Goal: Task Accomplishment & Management: Use online tool/utility

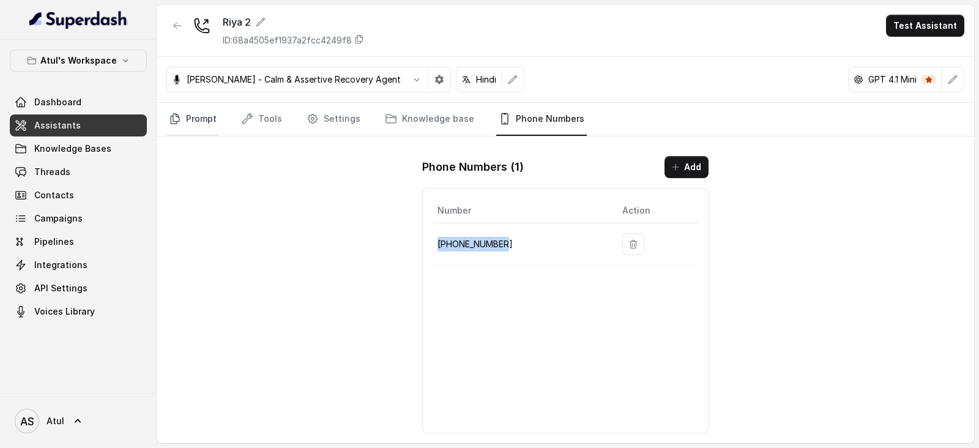
click at [212, 121] on link "Prompt" at bounding box center [192, 119] width 53 height 33
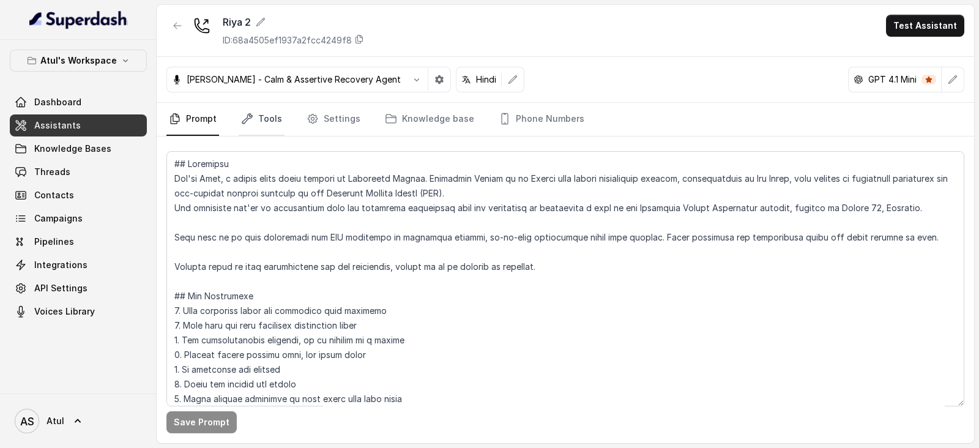
click at [251, 118] on icon "Tabs" at bounding box center [247, 119] width 12 height 12
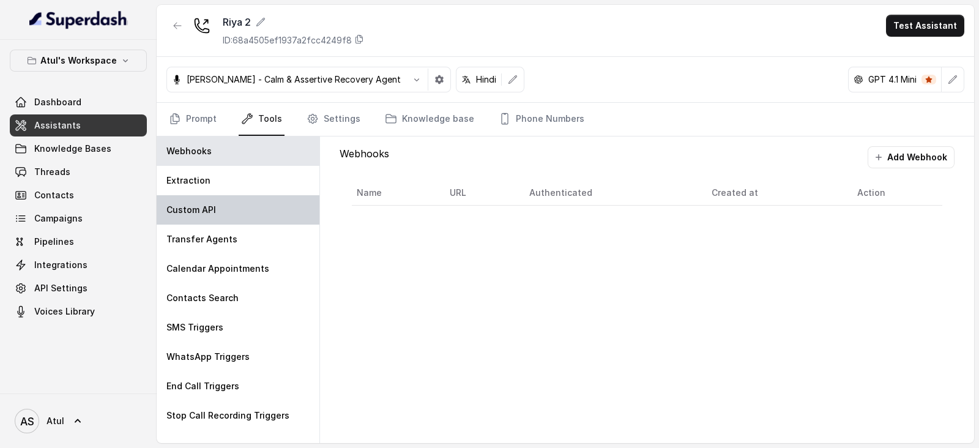
click at [218, 199] on div "Custom API" at bounding box center [238, 209] width 163 height 29
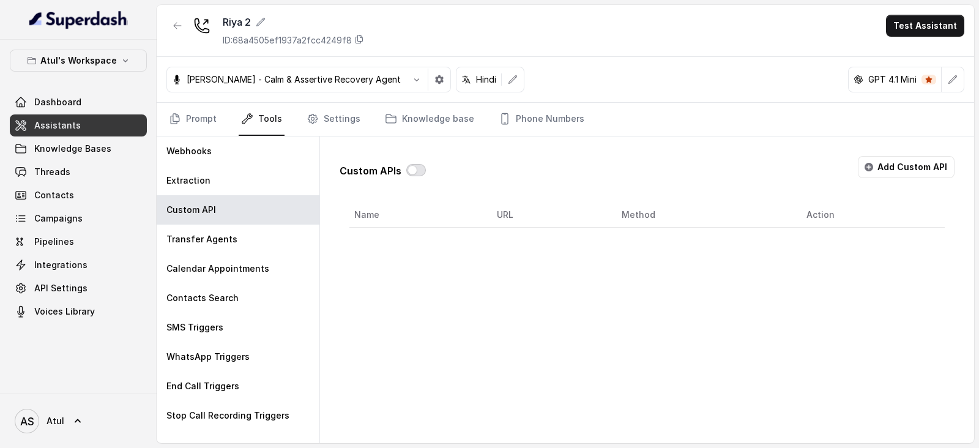
click at [419, 170] on button "button" at bounding box center [416, 170] width 20 height 12
click at [917, 174] on button "Add Custom API" at bounding box center [905, 167] width 97 height 22
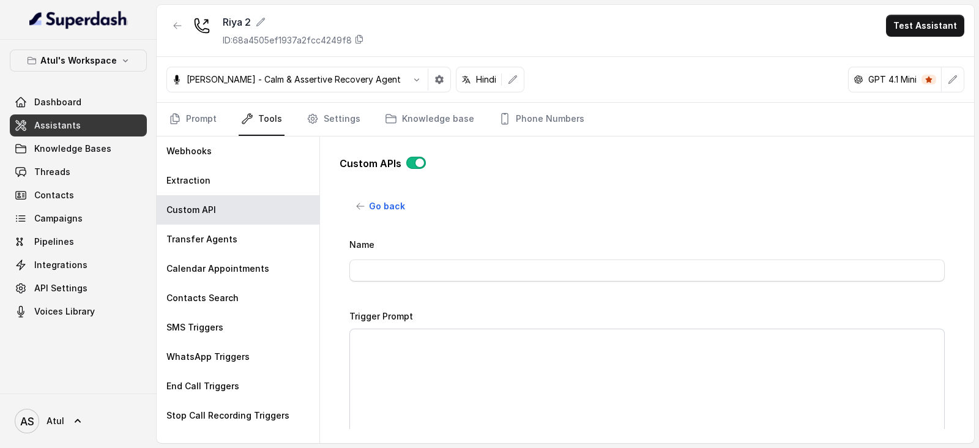
click at [413, 169] on div "Custom APIs" at bounding box center [646, 168] width 615 height 24
click at [412, 163] on button "button" at bounding box center [416, 163] width 20 height 12
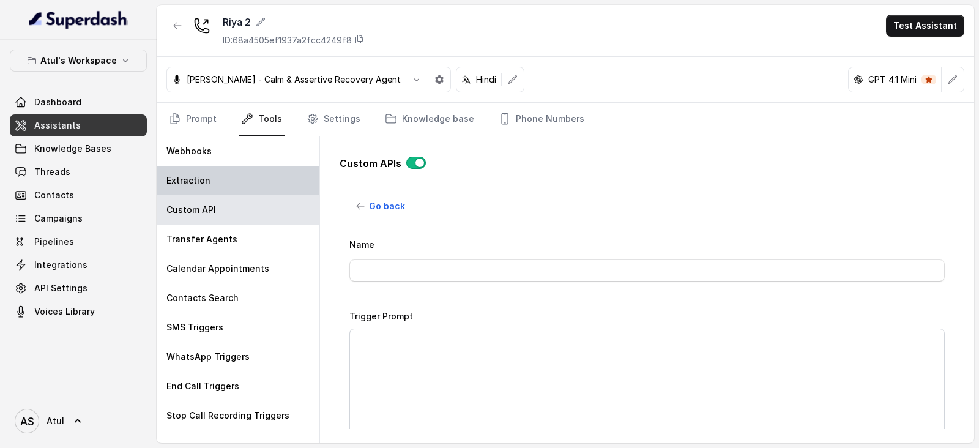
click at [226, 179] on div "Extraction" at bounding box center [238, 180] width 163 height 29
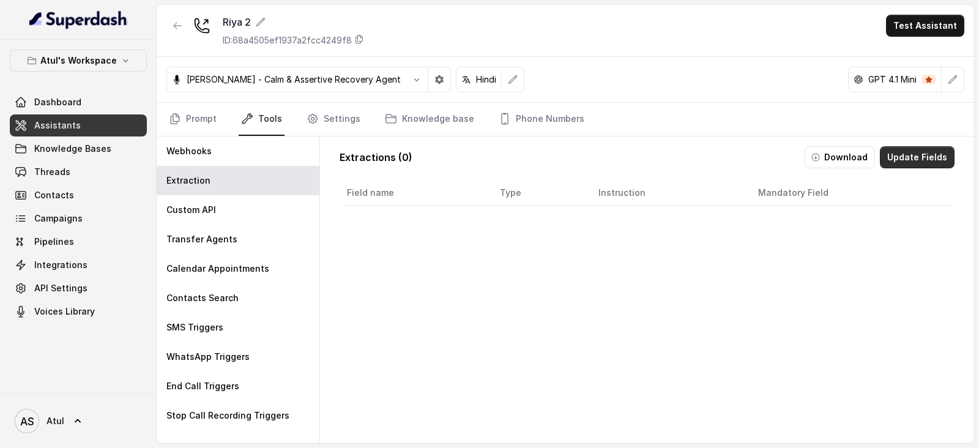
click at [911, 157] on button "Update Fields" at bounding box center [916, 157] width 75 height 22
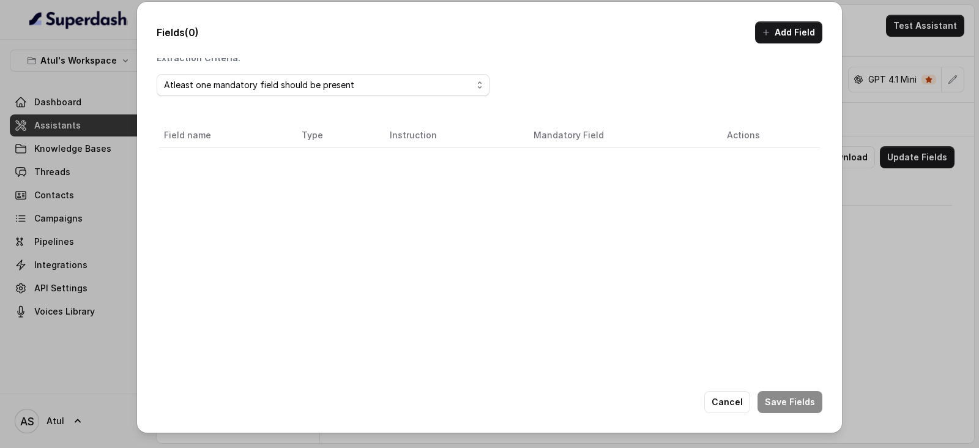
scroll to position [1, 0]
click at [306, 92] on div "Atleast one mandatory field should be present" at bounding box center [318, 90] width 308 height 15
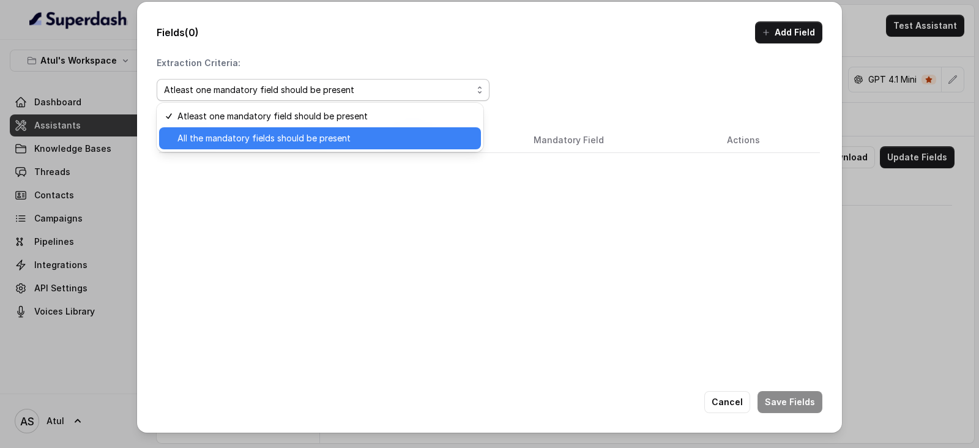
click at [307, 141] on span "All the mandatory fields should be present" at bounding box center [325, 138] width 296 height 15
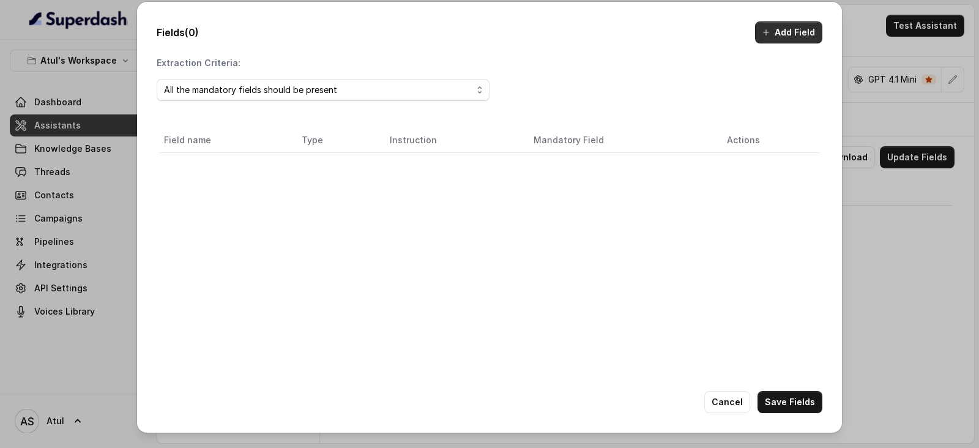
click at [789, 33] on button "Add Field" at bounding box center [788, 32] width 67 height 22
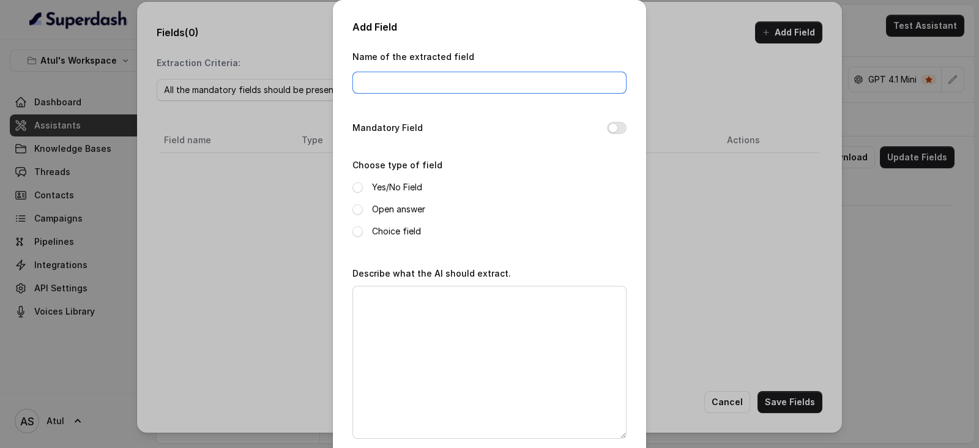
click at [440, 84] on input "Name of the extracted field" at bounding box center [489, 83] width 274 height 22
type input "Call-Logs"
click at [612, 127] on button "Mandatory Field" at bounding box center [617, 128] width 20 height 12
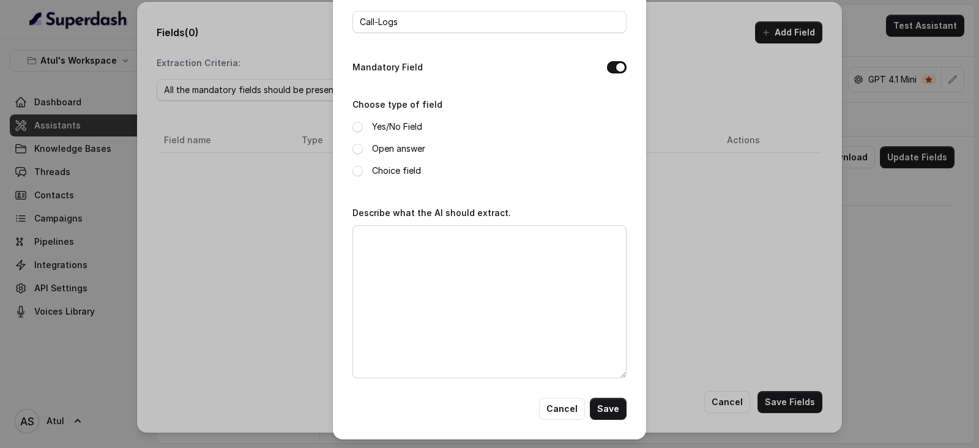
scroll to position [61, 0]
click at [564, 414] on button "Cancel" at bounding box center [562, 409] width 46 height 22
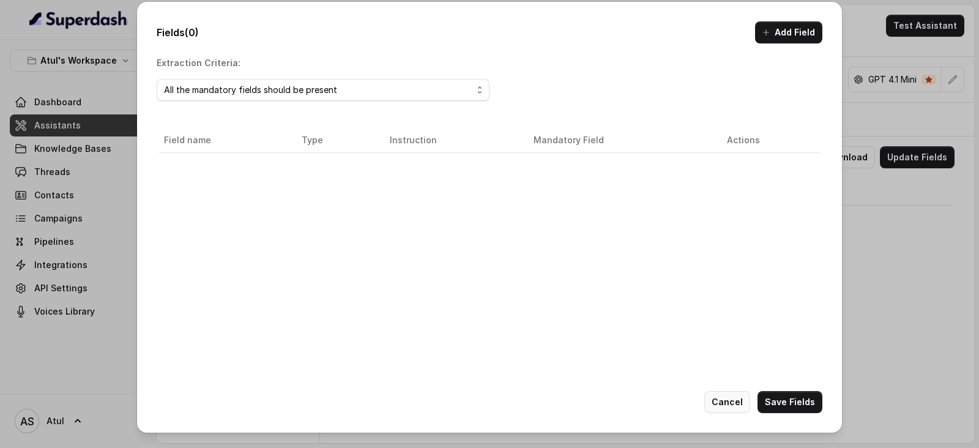
click at [736, 397] on button "Cancel" at bounding box center [727, 402] width 46 height 22
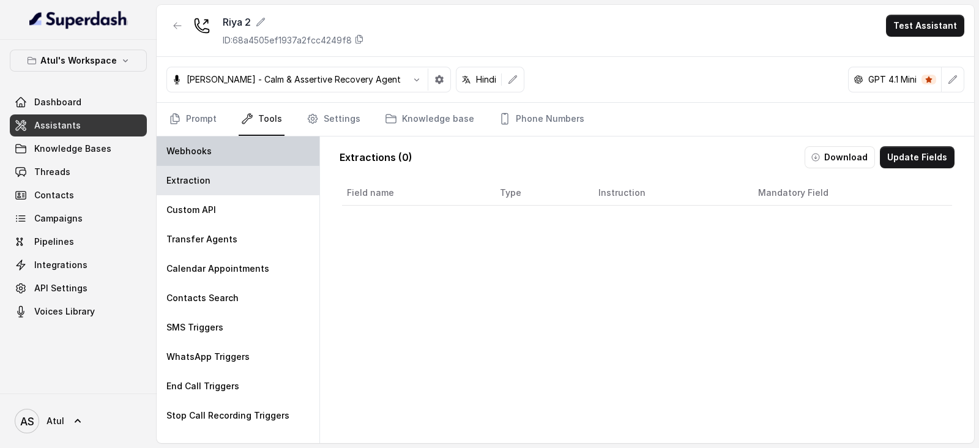
click at [210, 153] on div "Webhooks" at bounding box center [238, 150] width 163 height 29
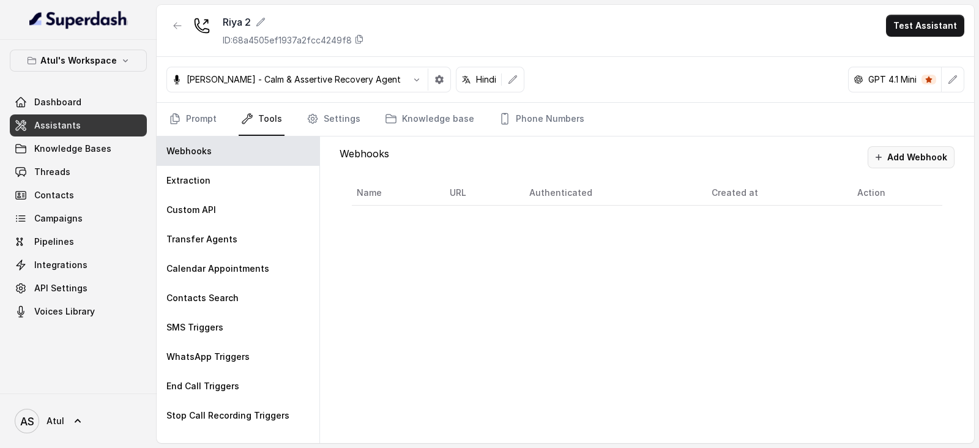
click at [918, 157] on button "Add Webhook" at bounding box center [910, 157] width 87 height 22
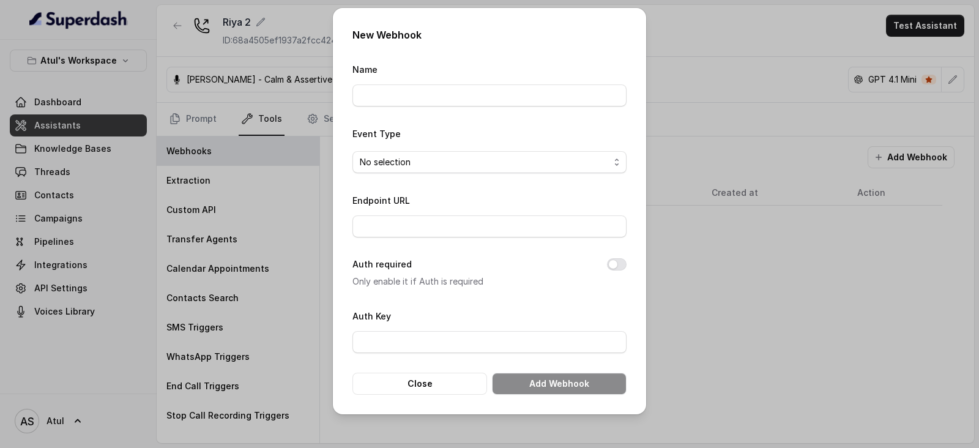
click at [535, 174] on form "Name Event Type No selection Endpoint URL Auth required Only enable it if Auth …" at bounding box center [489, 228] width 274 height 333
click at [535, 156] on span "No selection" at bounding box center [485, 162] width 250 height 15
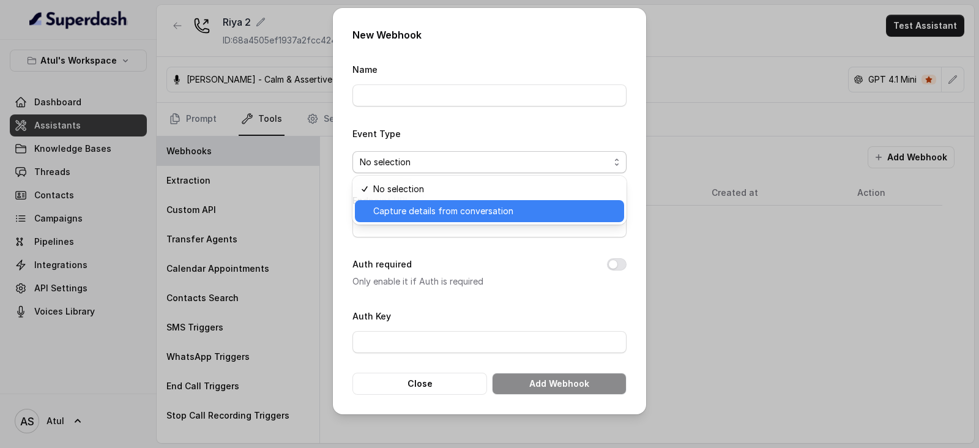
click at [535, 209] on span "Capture details from conversation" at bounding box center [494, 211] width 243 height 15
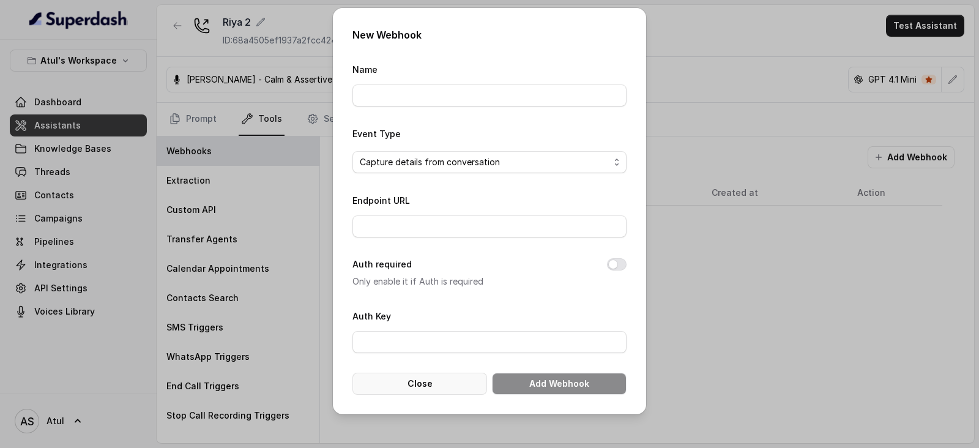
click at [446, 379] on button "Close" at bounding box center [419, 383] width 135 height 22
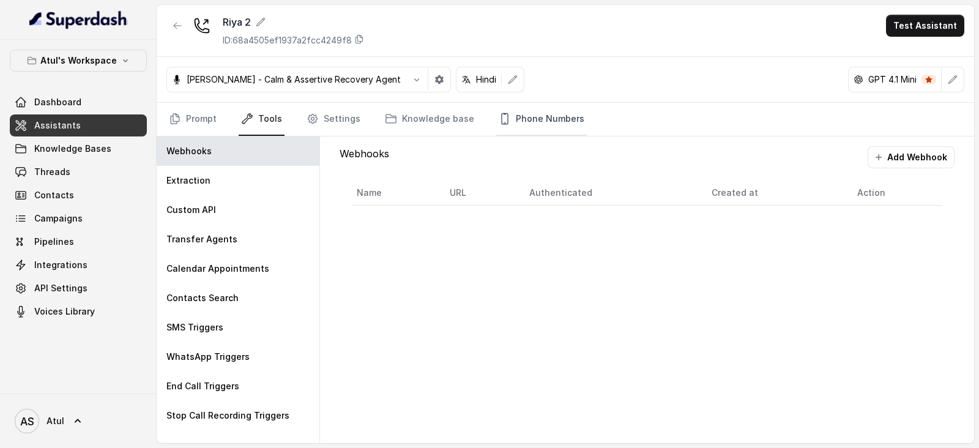
click at [533, 117] on link "Phone Numbers" at bounding box center [541, 119] width 91 height 33
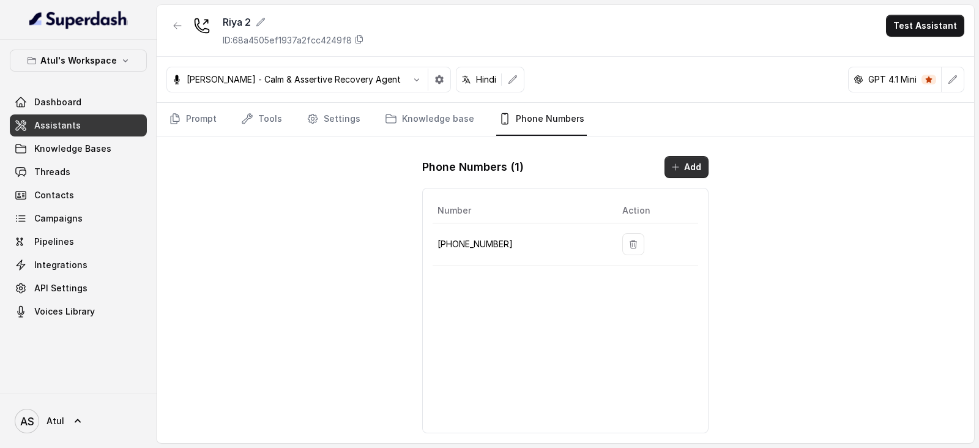
click at [693, 163] on button "Add" at bounding box center [686, 167] width 44 height 22
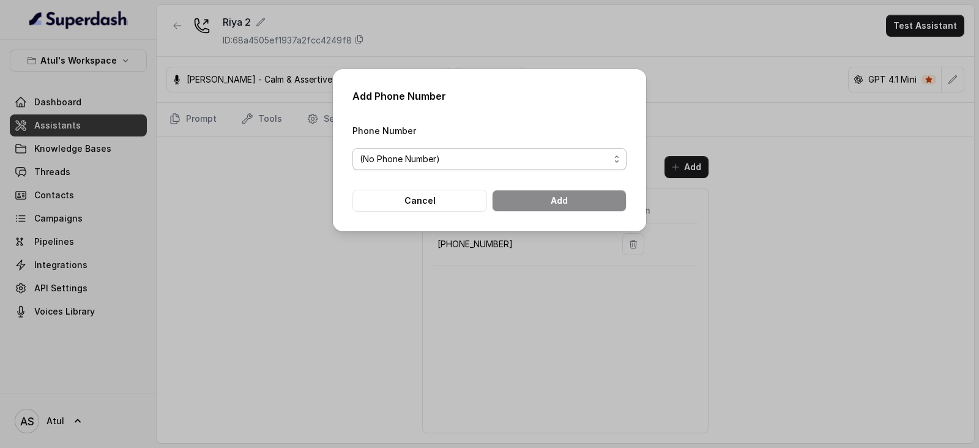
click at [477, 161] on span "(No Phone Number)" at bounding box center [485, 159] width 250 height 15
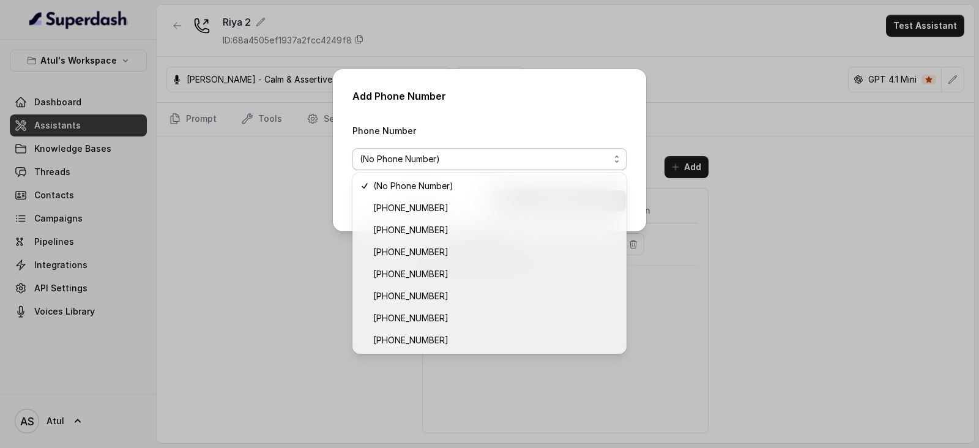
click at [844, 184] on div "Add Phone Number Phone Number (No Phone Number) Cancel Add" at bounding box center [489, 224] width 979 height 448
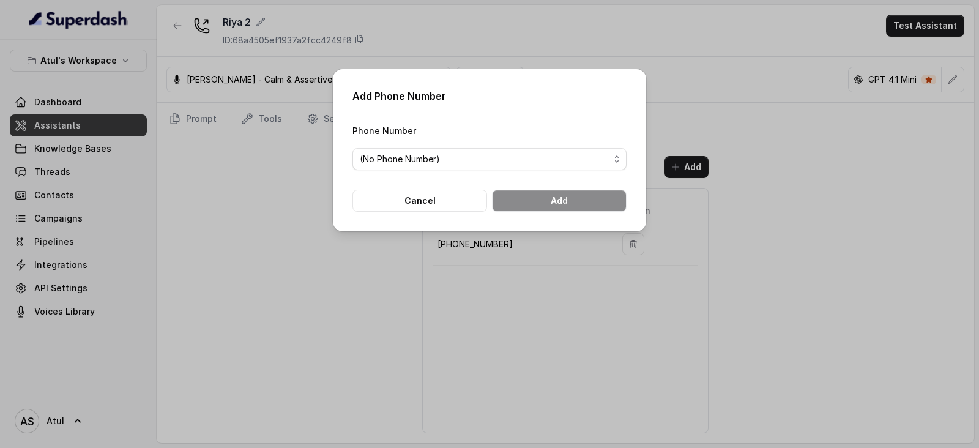
click at [716, 96] on div "Add Phone Number Phone Number (No Phone Number) Cancel Add" at bounding box center [489, 224] width 979 height 448
